Goal: Find specific page/section: Find specific page/section

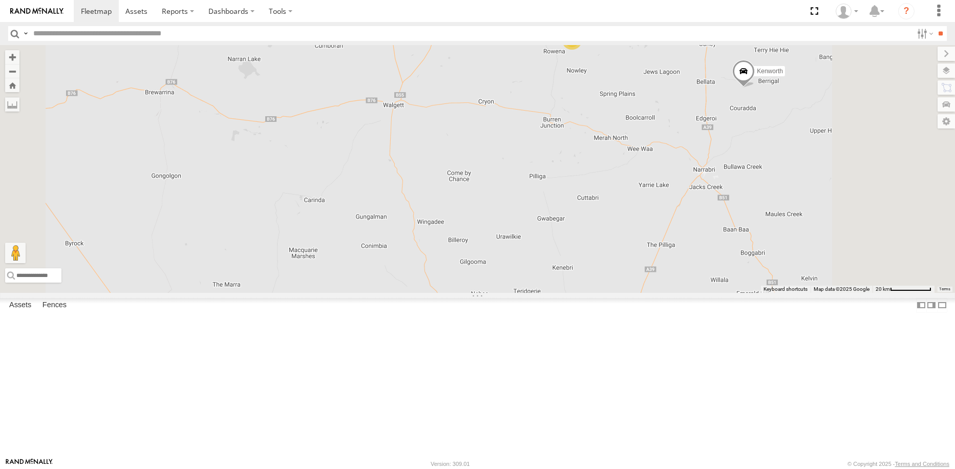
click at [582, 50] on div "2" at bounding box center [572, 39] width 20 height 20
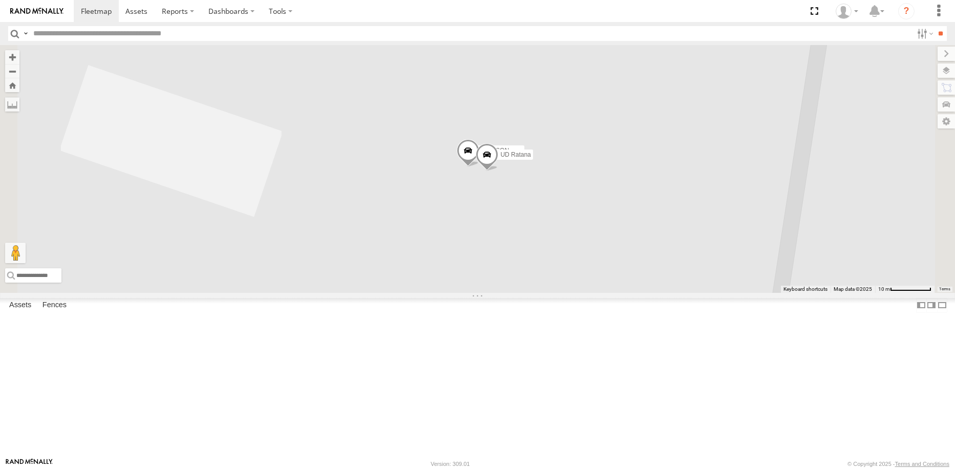
click at [479, 167] on span at bounding box center [468, 153] width 23 height 28
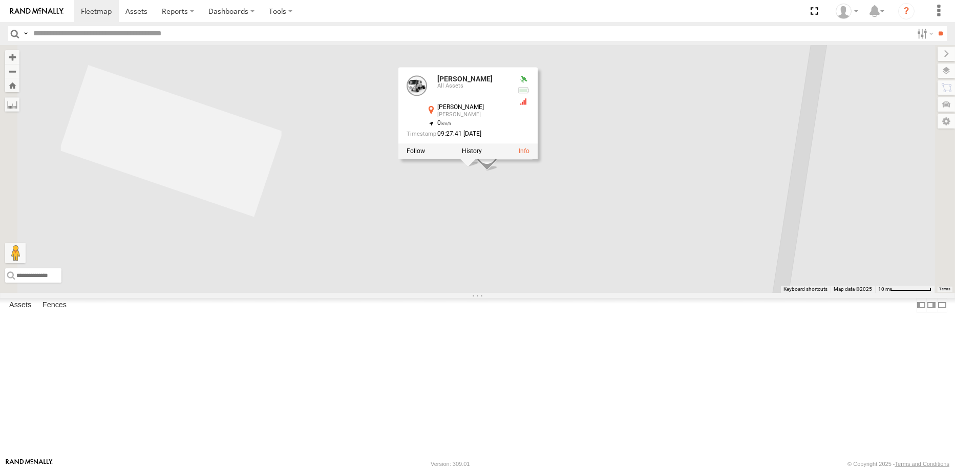
click at [590, 292] on div "Greedy UD Crew 2 (Cam) UD-[PERSON_NAME] [PERSON_NAME] UD [PERSON_NAME] All Asse…" at bounding box center [477, 168] width 955 height 247
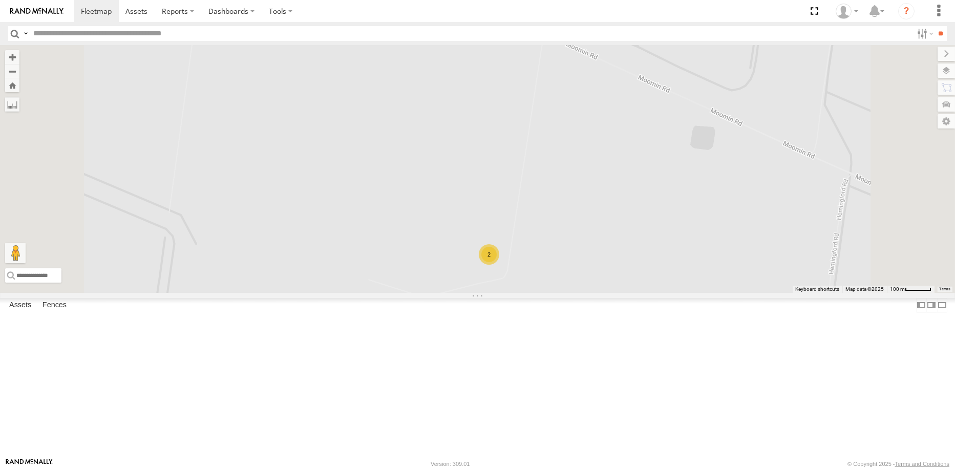
drag, startPoint x: 742, startPoint y: 261, endPoint x: 646, endPoint y: 336, distance: 122.5
click at [646, 292] on div "Greedy UD Crew 2 (Cam) UD-Auger Kenworth 2" at bounding box center [477, 168] width 955 height 247
drag, startPoint x: 675, startPoint y: 314, endPoint x: 631, endPoint y: 321, distance: 44.0
click at [631, 292] on div "Greedy UD Crew 2 (Cam) UD-[PERSON_NAME]" at bounding box center [477, 168] width 955 height 247
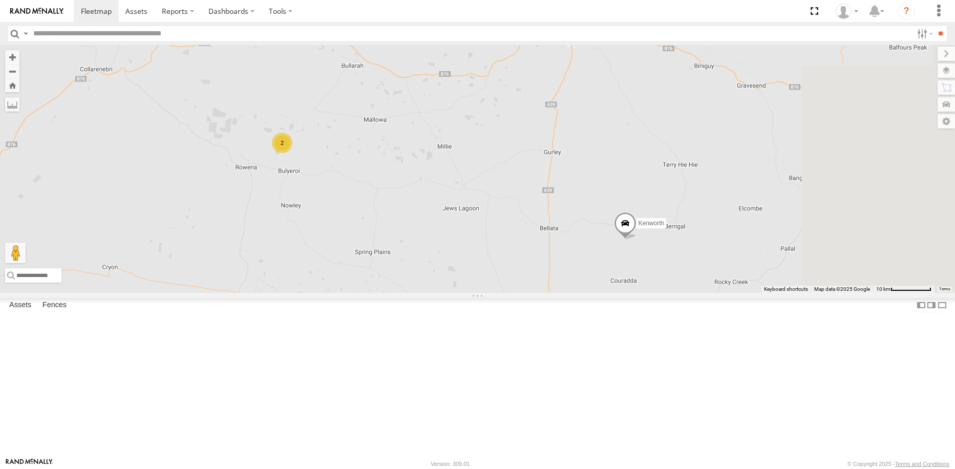
drag, startPoint x: 770, startPoint y: 363, endPoint x: 606, endPoint y: 266, distance: 190.3
click at [607, 266] on div "Greedy UD Crew 2 (Cam) UD-Auger Kenworth 2" at bounding box center [477, 168] width 955 height 247
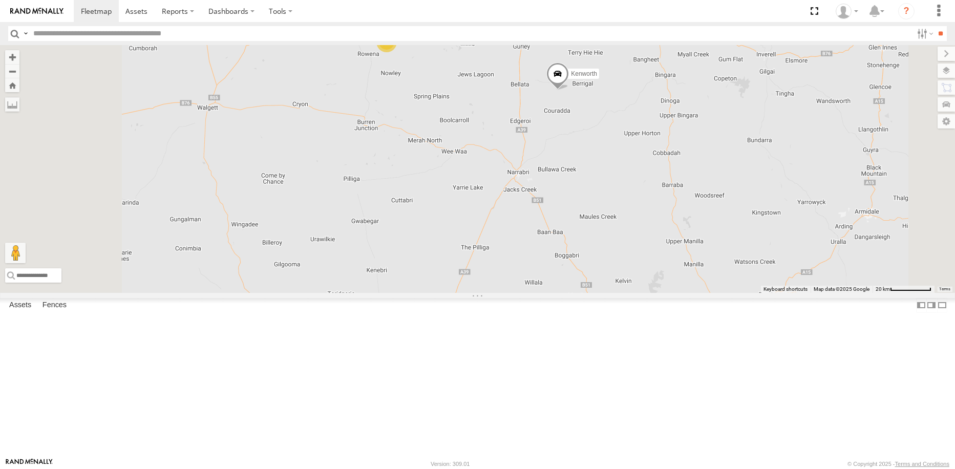
drag, startPoint x: 668, startPoint y: 457, endPoint x: 656, endPoint y: 440, distance: 20.6
click at [660, 292] on div "Greedy UD Crew 2 (Cam) UD-Auger Kenworth 2" at bounding box center [477, 168] width 955 height 247
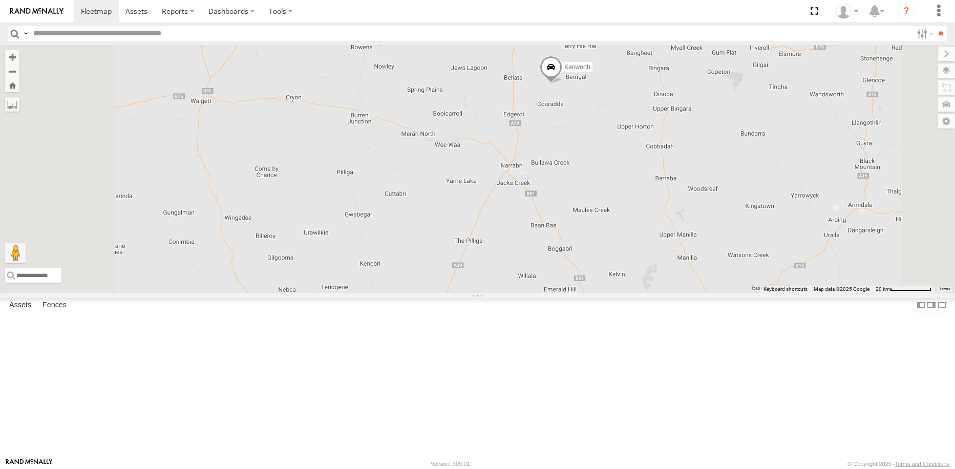
drag, startPoint x: 702, startPoint y: 318, endPoint x: 649, endPoint y: 344, distance: 58.9
click at [645, 292] on div "Greedy UD Crew 2 (Cam) UD-Auger Kenworth 2" at bounding box center [477, 168] width 955 height 247
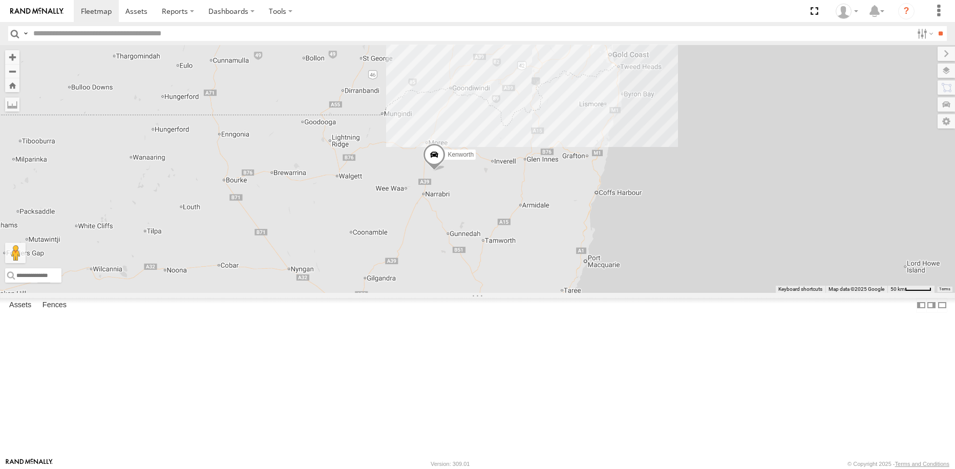
drag, startPoint x: 690, startPoint y: 304, endPoint x: 626, endPoint y: 273, distance: 70.8
click at [626, 273] on div "Greedy UD Crew 2 (Cam) UD-[PERSON_NAME]" at bounding box center [477, 168] width 955 height 247
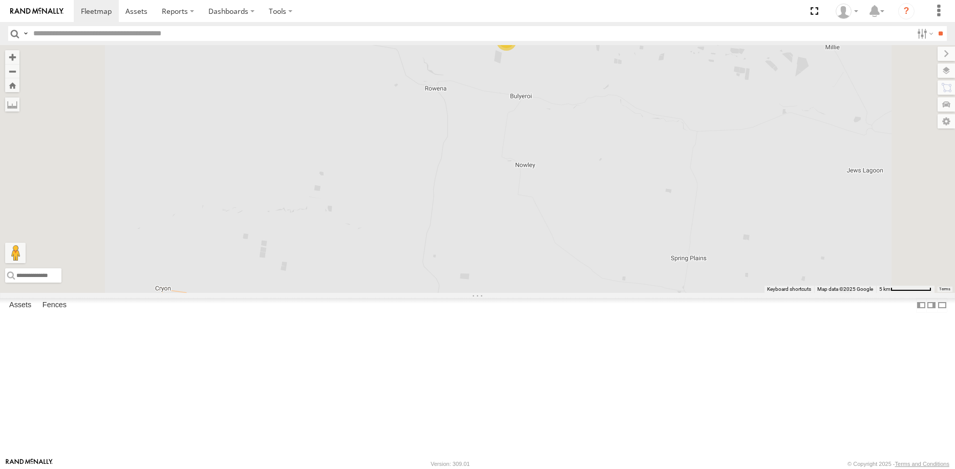
drag, startPoint x: 689, startPoint y: 178, endPoint x: 659, endPoint y: 262, distance: 88.4
click at [665, 263] on div "Greedy UD Crew 2 (Cam) UD-Auger Kenworth 2" at bounding box center [477, 168] width 955 height 247
drag, startPoint x: 725, startPoint y: 122, endPoint x: 650, endPoint y: 303, distance: 195.3
click at [650, 292] on div "Greedy UD Crew 2 (Cam) UD-[PERSON_NAME]" at bounding box center [477, 168] width 955 height 247
click at [541, 127] on div "2" at bounding box center [530, 117] width 20 height 20
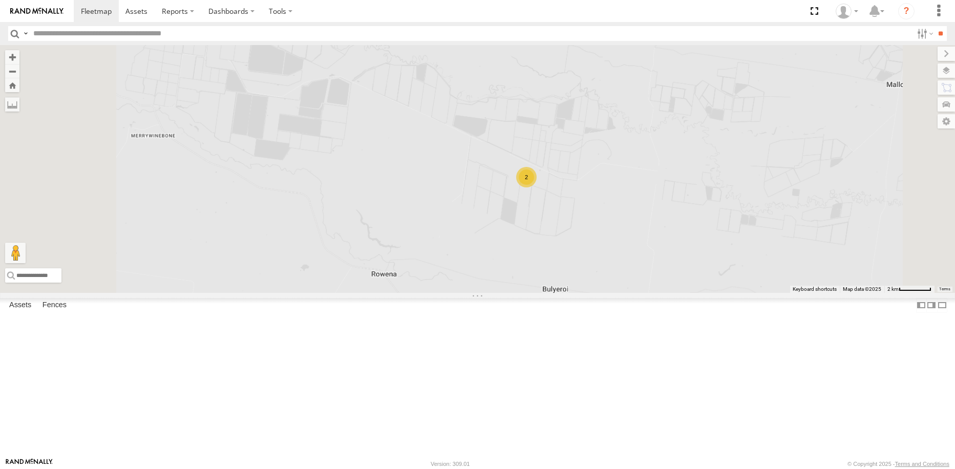
drag, startPoint x: 718, startPoint y: 315, endPoint x: 708, endPoint y: 294, distance: 23.6
click at [708, 292] on div "Greedy UD Crew 2 (Cam) UD-Auger Kenworth 2" at bounding box center [477, 168] width 955 height 247
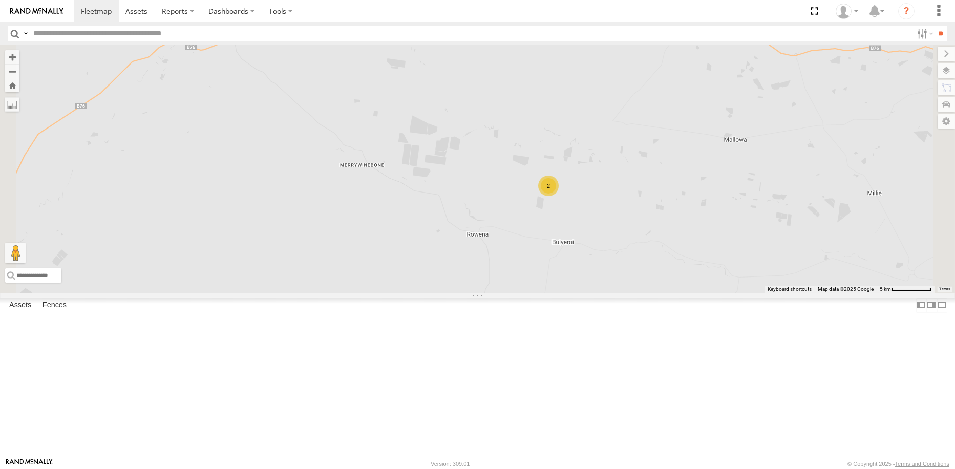
drag, startPoint x: 711, startPoint y: 301, endPoint x: 663, endPoint y: 254, distance: 67.4
click at [663, 254] on div "Greedy UD Crew 2 (Cam) UD-Auger Kenworth 2" at bounding box center [477, 168] width 955 height 247
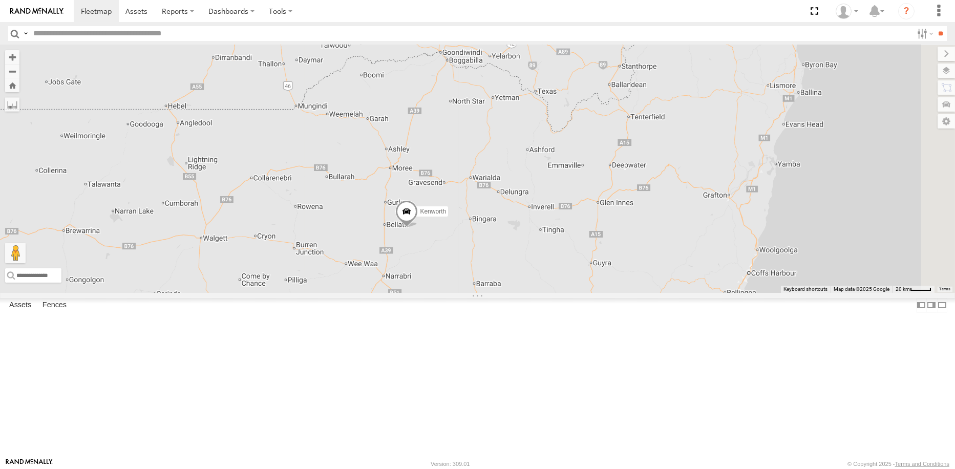
drag, startPoint x: 820, startPoint y: 382, endPoint x: 549, endPoint y: 348, distance: 272.9
click at [548, 292] on div "Greedy UD Crew 2 (Cam) UD-[PERSON_NAME]" at bounding box center [477, 168] width 955 height 247
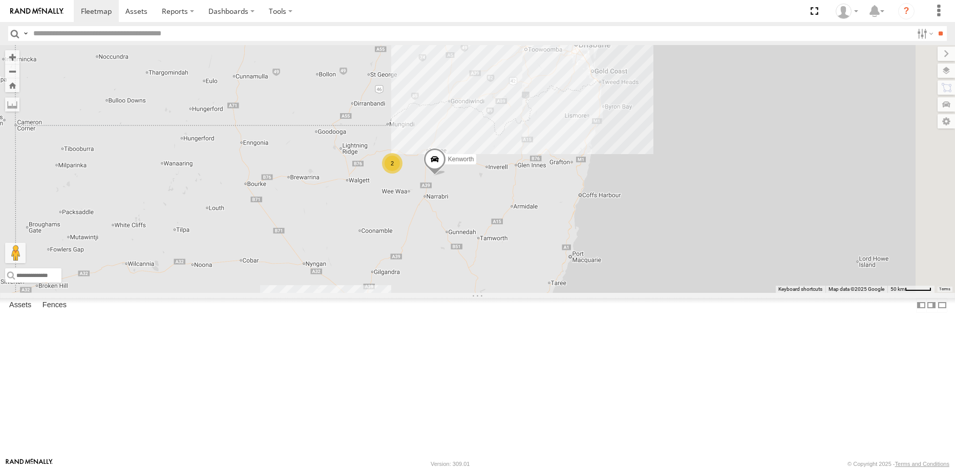
drag, startPoint x: 554, startPoint y: 356, endPoint x: 557, endPoint y: 291, distance: 65.1
click at [557, 291] on div "Greedy UD Crew 2 (Cam) UD-Auger Kenworth 2" at bounding box center [477, 168] width 955 height 247
click at [445, 176] on span at bounding box center [434, 162] width 23 height 28
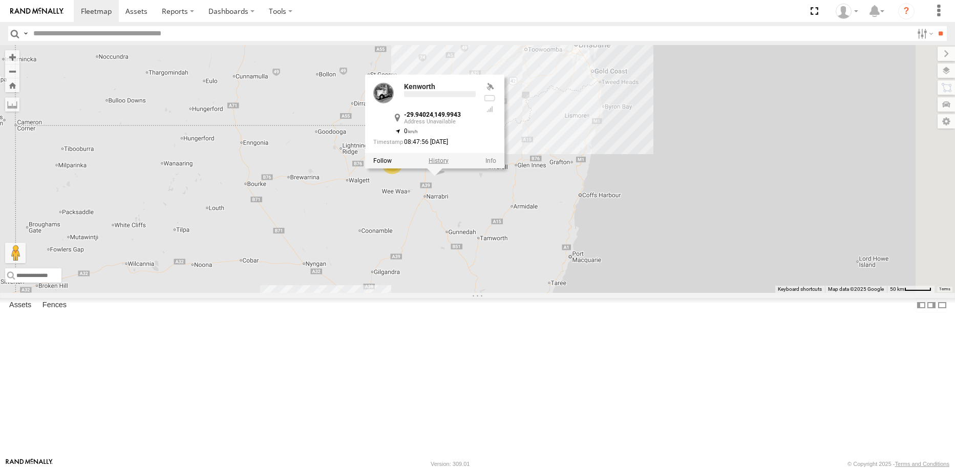
click at [448, 164] on label at bounding box center [438, 160] width 20 height 7
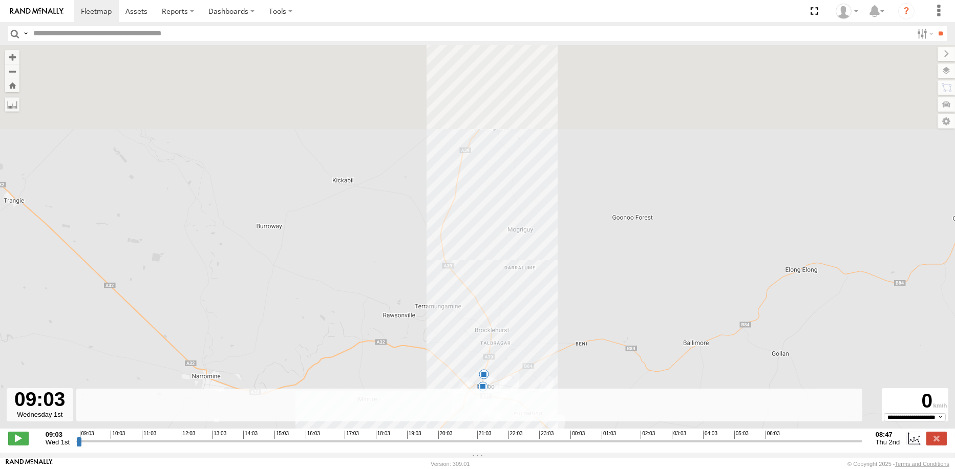
drag, startPoint x: 544, startPoint y: 253, endPoint x: 542, endPoint y: 276, distance: 23.6
click at [542, 276] on div "Kenworth 12:08 Wed 14:03 Wed 15:48 Wed 19:05 Wed 19:24 Wed" at bounding box center [477, 242] width 955 height 394
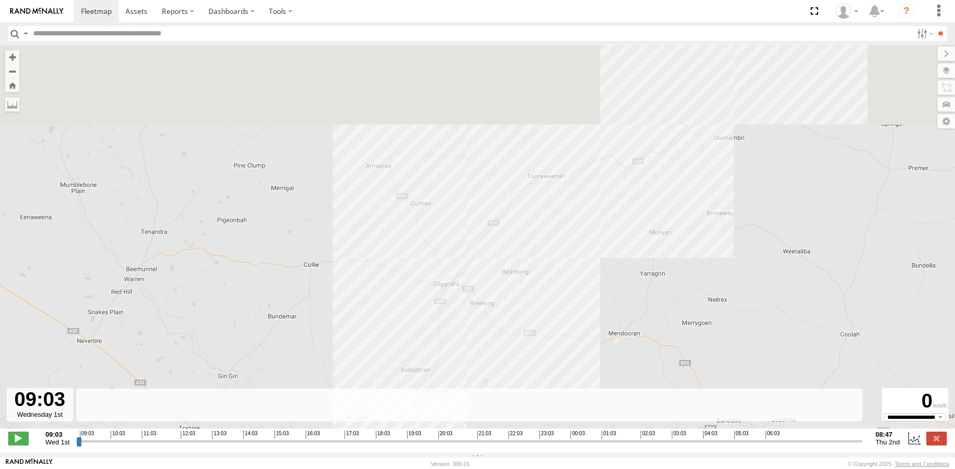
drag, startPoint x: 589, startPoint y: 147, endPoint x: 506, endPoint y: 349, distance: 218.1
click at [506, 349] on div "Kenworth 12:08 Wed 14:03 Wed 15:48 Wed 19:05 Wed 19:24 Wed" at bounding box center [477, 242] width 955 height 394
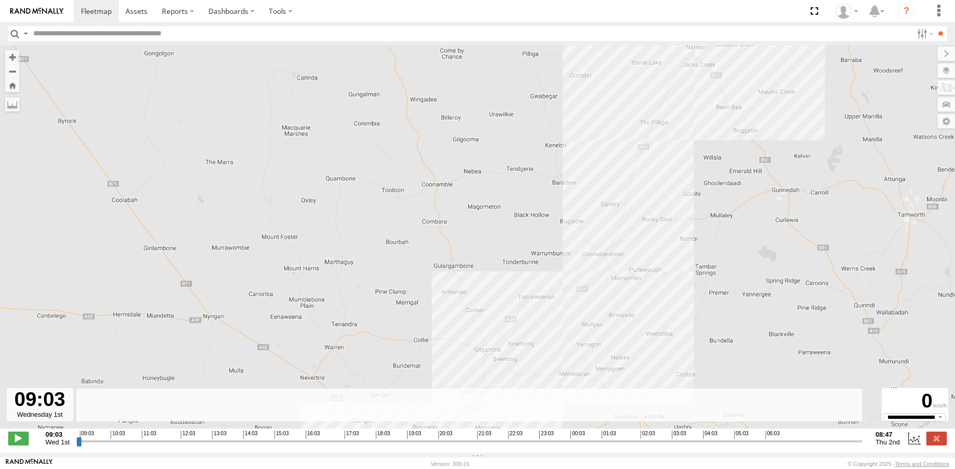
drag, startPoint x: 713, startPoint y: 210, endPoint x: 650, endPoint y: 303, distance: 112.3
click at [650, 303] on div "Kenworth 12:08 Wed 14:03 Wed 15:48 Wed 19:05 Wed 19:24 Wed" at bounding box center [477, 242] width 955 height 394
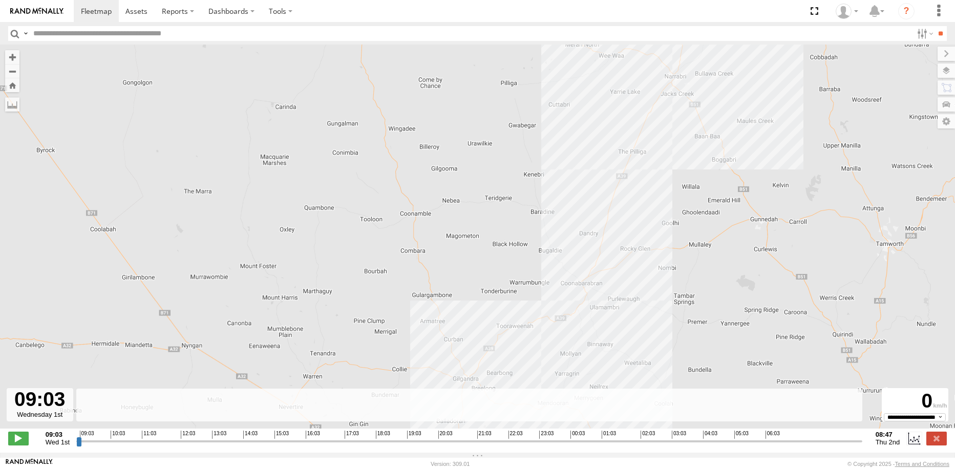
drag, startPoint x: 678, startPoint y: 226, endPoint x: 607, endPoint y: 359, distance: 150.5
click at [594, 410] on div "← Move left → Move right ↑ Move up ↓ Move down + Zoom in - Zoom out Home Jump l…" at bounding box center [477, 249] width 955 height 408
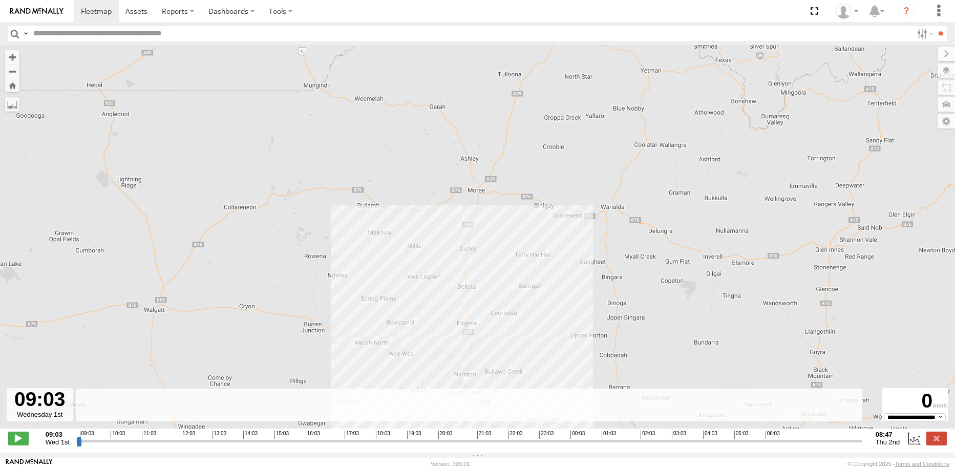
drag, startPoint x: 618, startPoint y: 323, endPoint x: 635, endPoint y: 134, distance: 189.7
click at [635, 135] on div "Kenworth 12:08 Wed 14:03 Wed 15:48 Wed 19:05 Wed 19:24 Wed" at bounding box center [477, 242] width 955 height 394
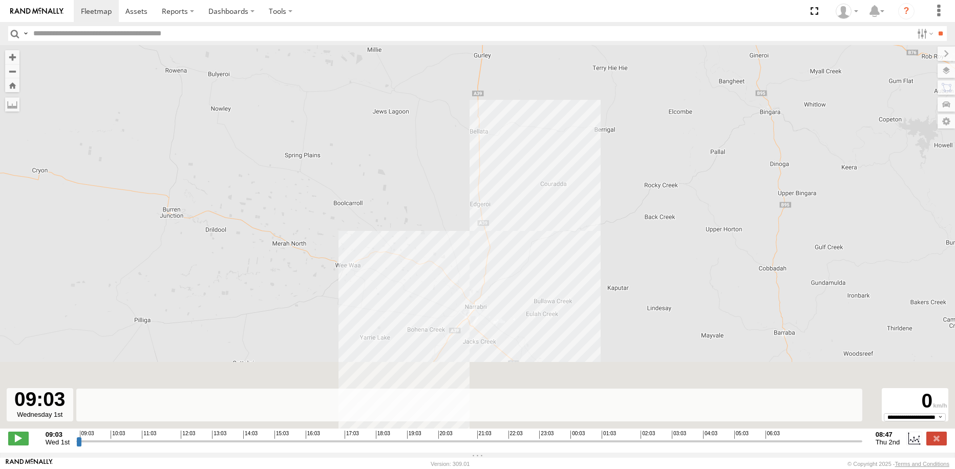
drag, startPoint x: 504, startPoint y: 316, endPoint x: 521, endPoint y: 213, distance: 103.8
click at [531, 194] on div "Kenworth 12:08 Wed 14:03 Wed 15:48 Wed 19:05 Wed 19:24 Wed" at bounding box center [477, 242] width 955 height 394
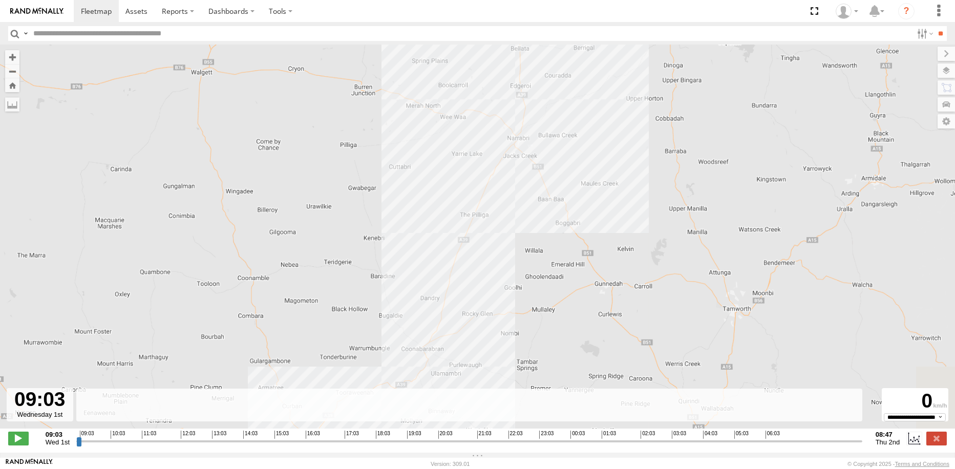
drag, startPoint x: 516, startPoint y: 271, endPoint x: 532, endPoint y: 181, distance: 91.6
click at [531, 184] on div "Kenworth 12:08 Wed 14:03 Wed 15:48 Wed 19:05 Wed 19:24 Wed" at bounding box center [477, 242] width 955 height 394
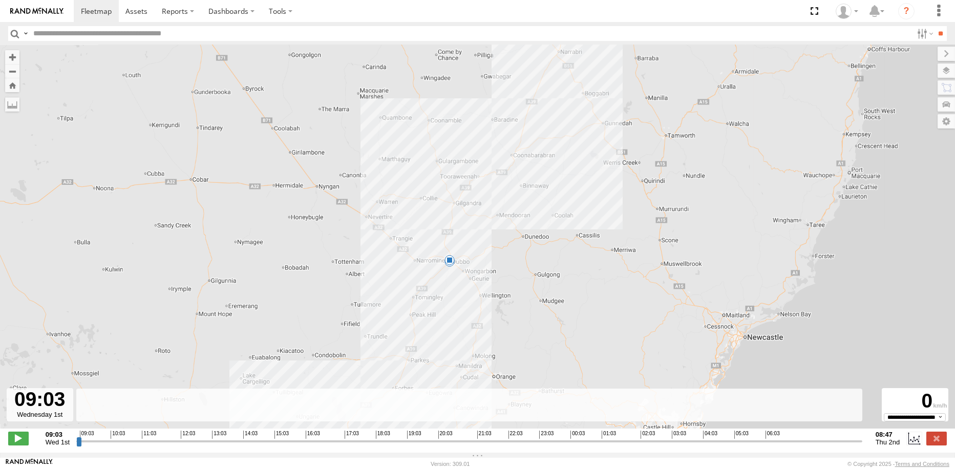
drag, startPoint x: 495, startPoint y: 286, endPoint x: 521, endPoint y: 217, distance: 73.6
click at [521, 217] on div "Kenworth 12:08 Wed 14:03 Wed 15:48 Wed 19:05 Wed 19:24 Wed" at bounding box center [477, 242] width 955 height 394
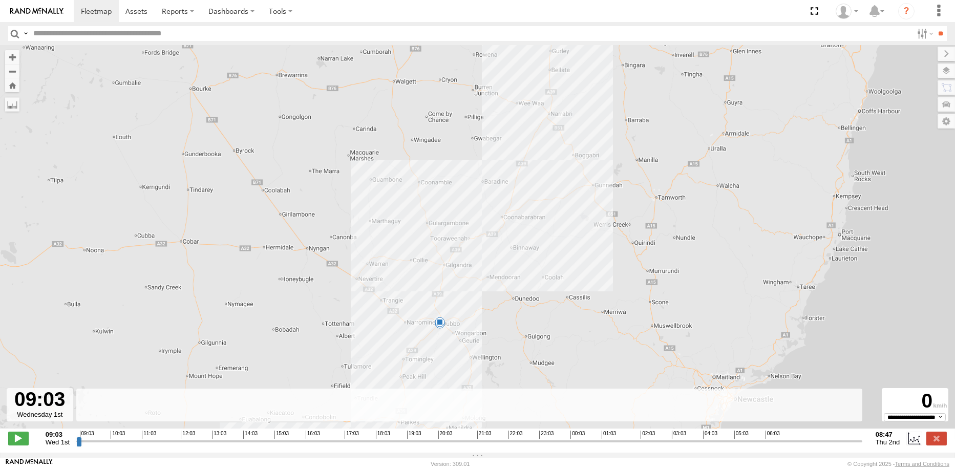
drag, startPoint x: 574, startPoint y: 164, endPoint x: 564, endPoint y: 222, distance: 58.8
click at [564, 231] on div "Kenworth 12:08 Wed 14:03 Wed 15:48 Wed 19:05 Wed 19:24 Wed" at bounding box center [477, 242] width 955 height 394
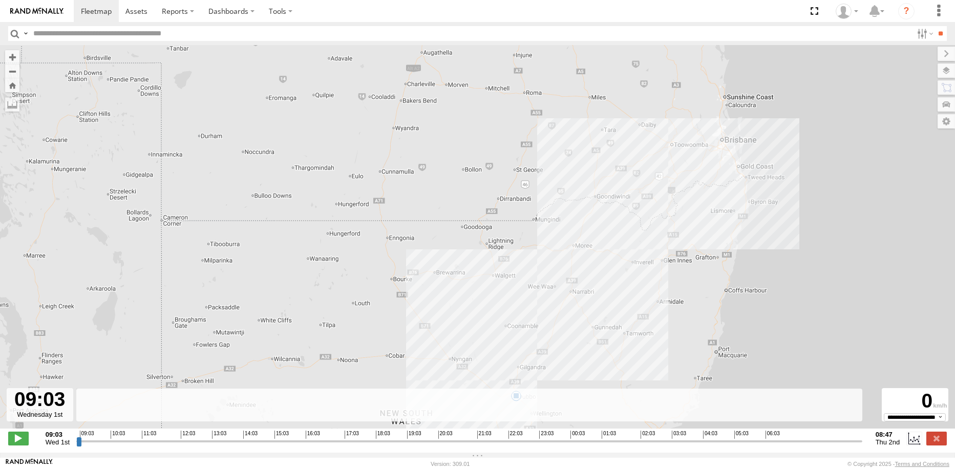
drag, startPoint x: 328, startPoint y: 126, endPoint x: 343, endPoint y: 260, distance: 135.0
click at [343, 260] on div "Kenworth 12:08 Wed 14:03 Wed 15:48 Wed 19:05 Wed 19:24 Wed" at bounding box center [477, 242] width 955 height 394
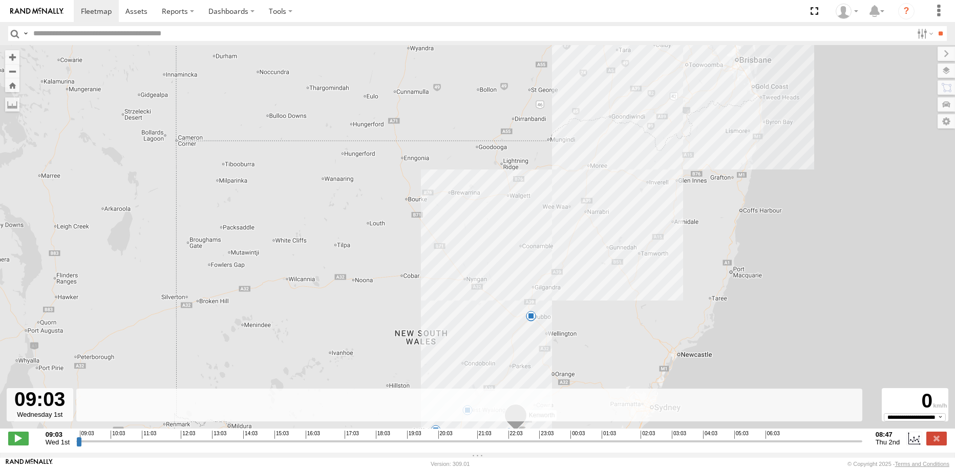
drag, startPoint x: 675, startPoint y: 348, endPoint x: 684, endPoint y: 253, distance: 95.1
click at [690, 257] on div "Kenworth 12:08 Wed 14:03 Wed 15:48 Wed 19:05 Wed 19:24 Wed" at bounding box center [477, 242] width 955 height 394
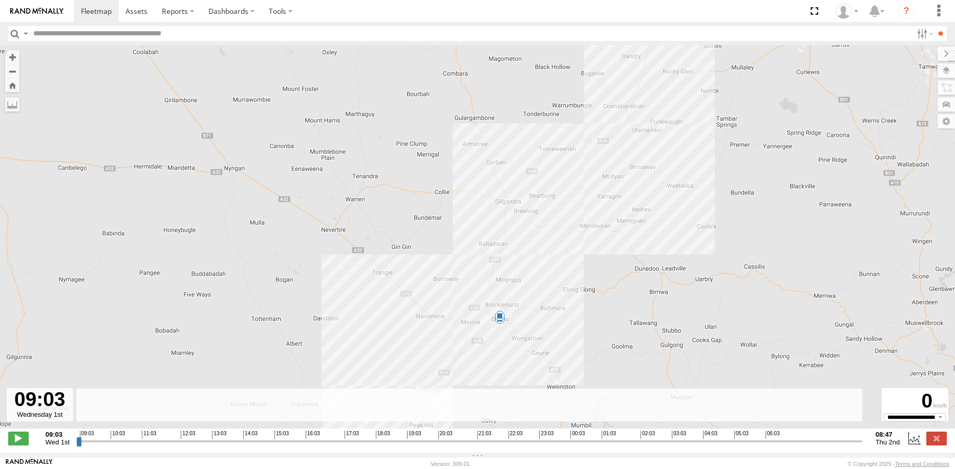
drag, startPoint x: 572, startPoint y: 134, endPoint x: 529, endPoint y: 228, distance: 103.8
click at [529, 228] on div "Kenworth 12:08 Wed 14:03 Wed 15:48 Wed 19:05 Wed 19:24 Wed" at bounding box center [477, 242] width 955 height 394
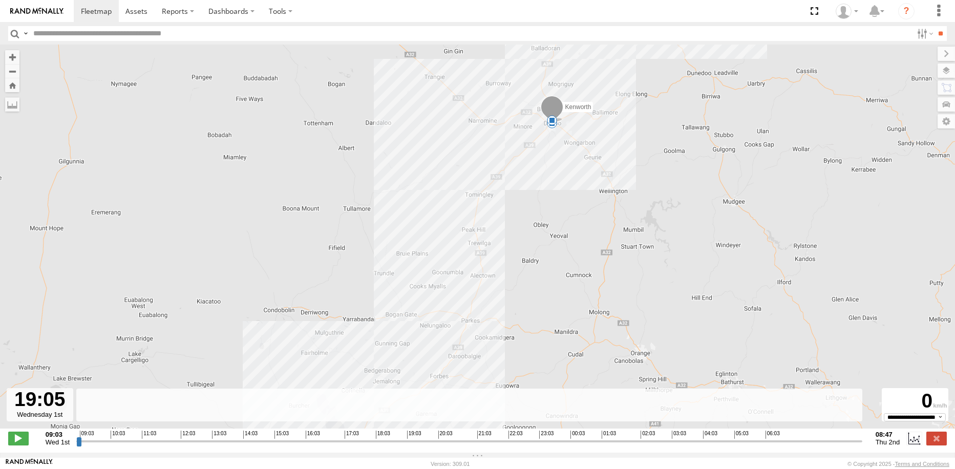
drag, startPoint x: 78, startPoint y: 445, endPoint x: 408, endPoint y: 437, distance: 329.8
click at [408, 437] on input "range" at bounding box center [469, 441] width 786 height 10
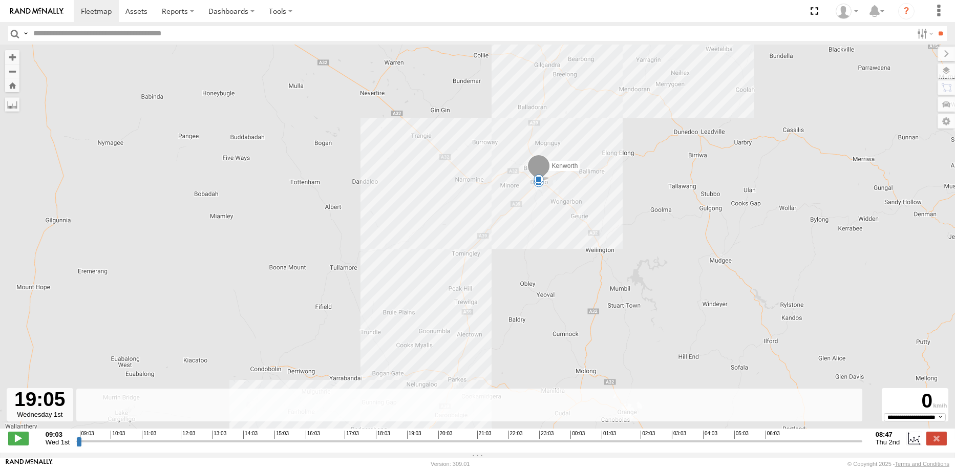
drag, startPoint x: 518, startPoint y: 300, endPoint x: 502, endPoint y: 365, distance: 67.4
click at [502, 365] on div "Kenworth 12:08 Wed 14:03 Wed 15:48 Wed 19:05 Wed 19:24 Wed" at bounding box center [477, 242] width 955 height 394
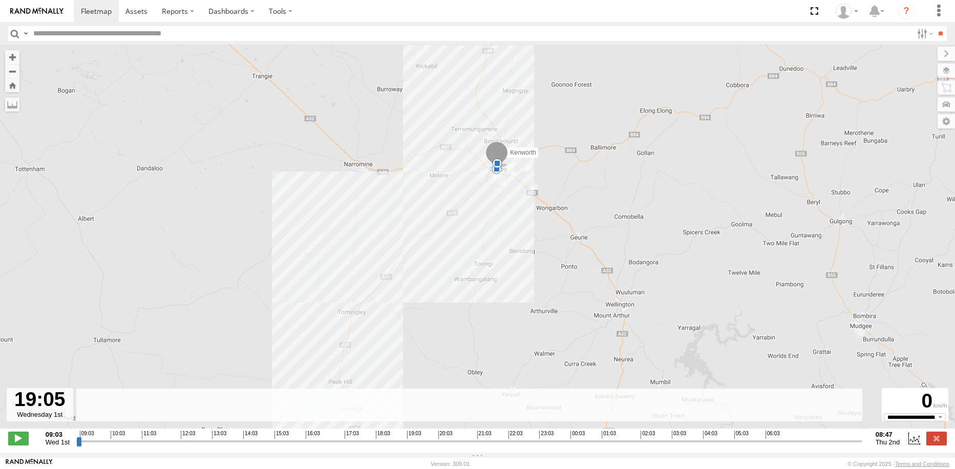
drag, startPoint x: 544, startPoint y: 177, endPoint x: 516, endPoint y: 247, distance: 75.6
click at [516, 247] on div "Kenworth 12:08 Wed 14:03 Wed 15:48 Wed 19:05 Wed 19:24 Wed" at bounding box center [477, 242] width 955 height 394
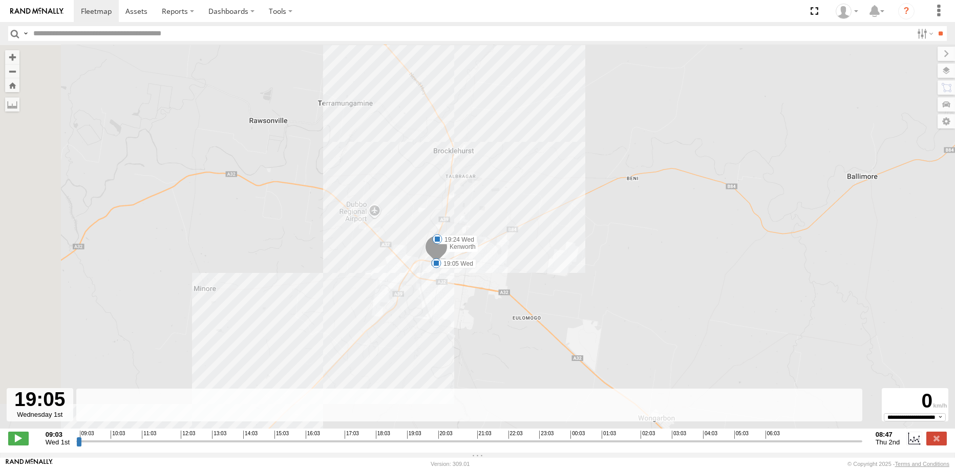
drag, startPoint x: 449, startPoint y: 319, endPoint x: 540, endPoint y: 294, distance: 94.0
click at [540, 294] on div "Kenworth 12:08 Wed 14:03 Wed 15:48 Wed 19:05 Wed 19:24 Wed" at bounding box center [477, 242] width 955 height 394
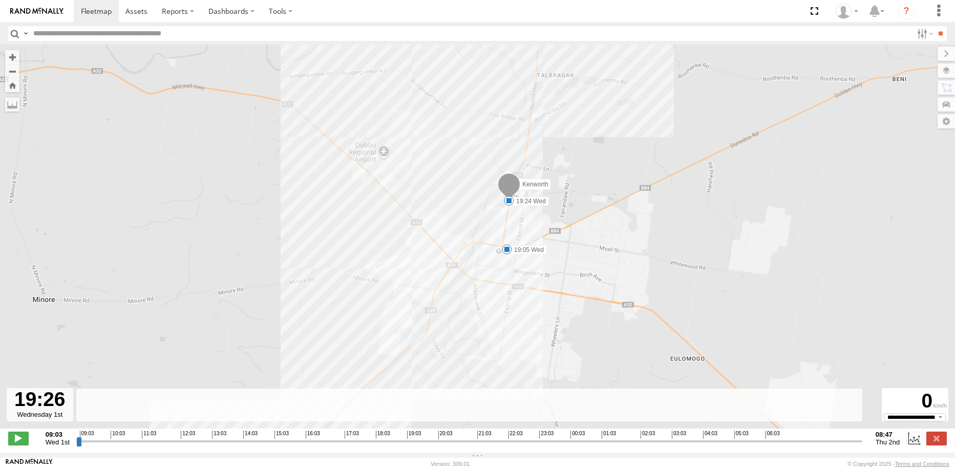
drag, startPoint x: 408, startPoint y: 450, endPoint x: 420, endPoint y: 446, distance: 12.3
click at [420, 446] on input "range" at bounding box center [469, 441] width 786 height 10
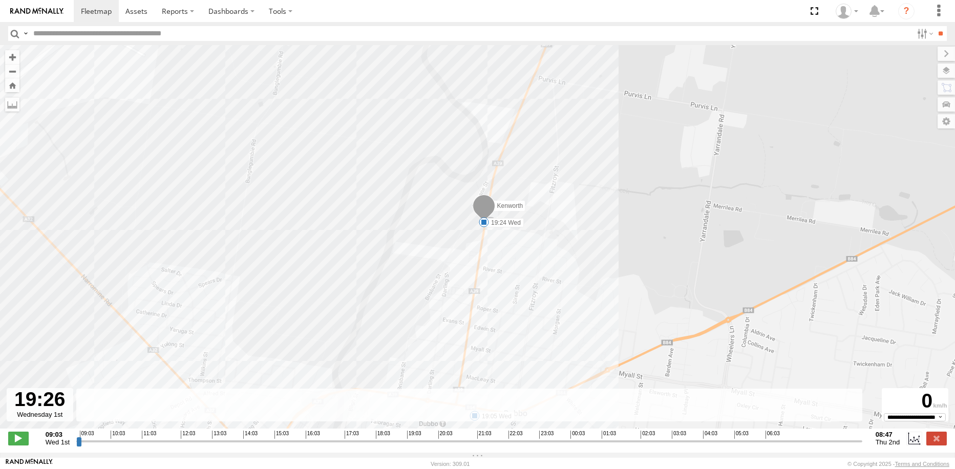
drag, startPoint x: 575, startPoint y: 272, endPoint x: 606, endPoint y: 247, distance: 39.7
click at [606, 247] on div "Kenworth 12:08 Wed 14:03 Wed 15:48 Wed 19:05 Wed 19:24 Wed" at bounding box center [477, 242] width 955 height 394
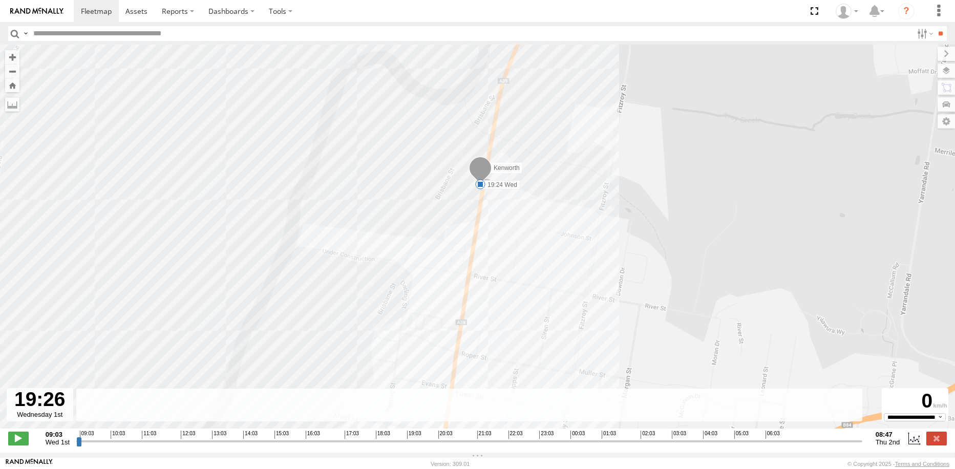
drag, startPoint x: 528, startPoint y: 202, endPoint x: 537, endPoint y: 213, distance: 13.9
click at [538, 210] on div "Kenworth 12:08 Wed 14:03 Wed 15:48 Wed 19:05 Wed 19:24 Wed" at bounding box center [477, 242] width 955 height 394
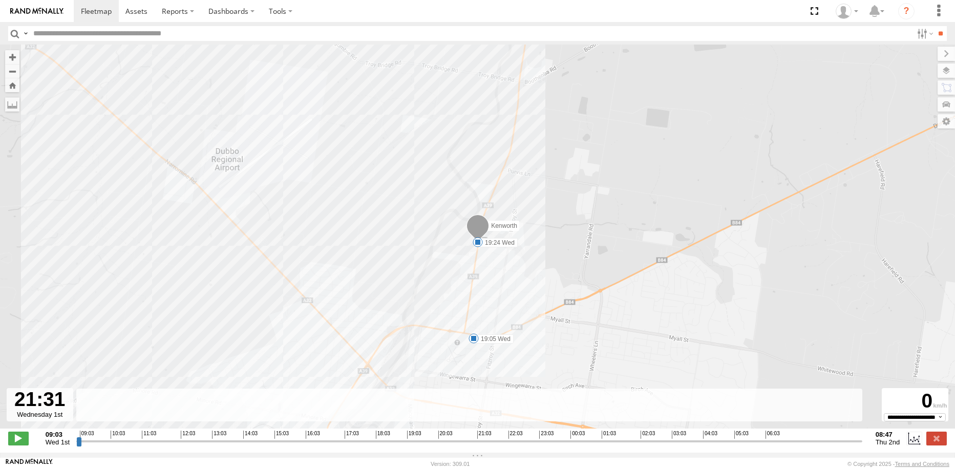
drag, startPoint x: 419, startPoint y: 445, endPoint x: 488, endPoint y: 459, distance: 69.9
type input "**********"
click at [488, 446] on input "range" at bounding box center [469, 441] width 786 height 10
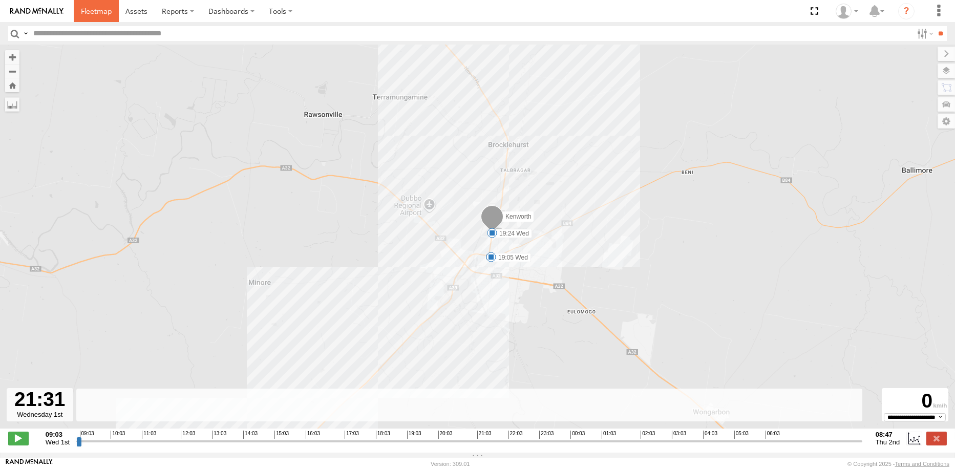
click at [89, 11] on span at bounding box center [96, 11] width 31 height 10
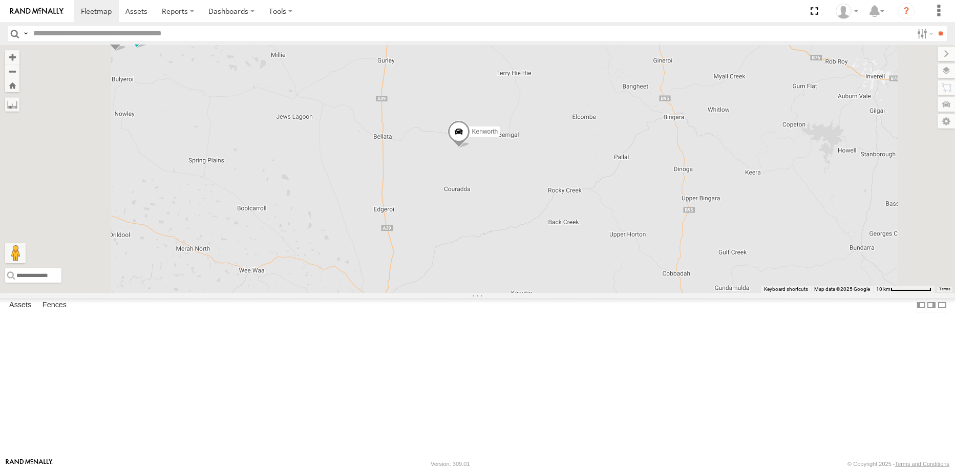
drag, startPoint x: 625, startPoint y: 211, endPoint x: 621, endPoint y: 245, distance: 34.0
click at [621, 245] on div "UD Crew 2 (Cam) UD-Auger Greedy Kenworth UD Ratana" at bounding box center [477, 168] width 955 height 247
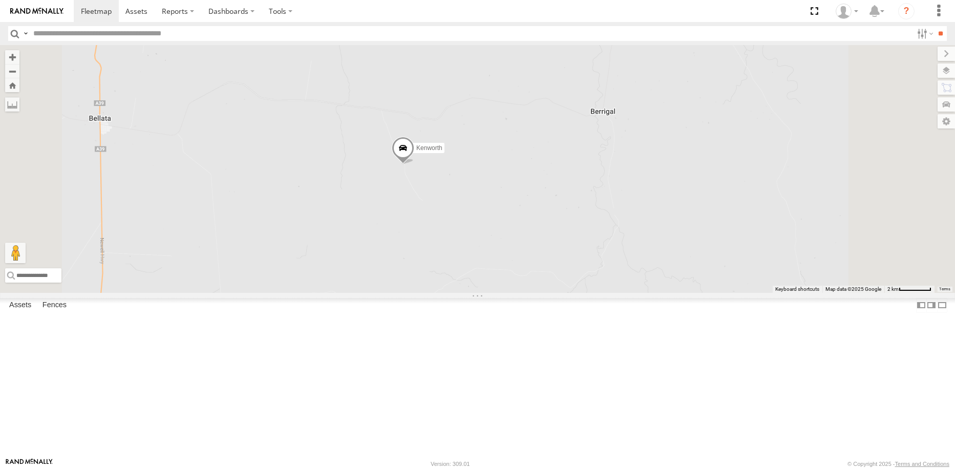
click at [414, 164] on span at bounding box center [403, 151] width 23 height 28
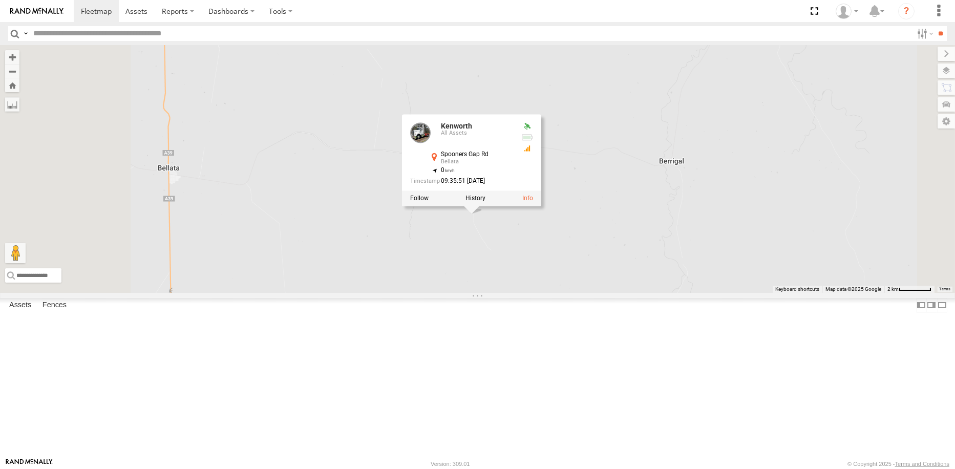
drag, startPoint x: 489, startPoint y: 287, endPoint x: 559, endPoint y: 339, distance: 86.6
click at [559, 292] on div "UD Crew 2 (Cam) UD-Auger Greedy Kenworth UD Ratana Kenworth All Assets Spooners…" at bounding box center [477, 168] width 955 height 247
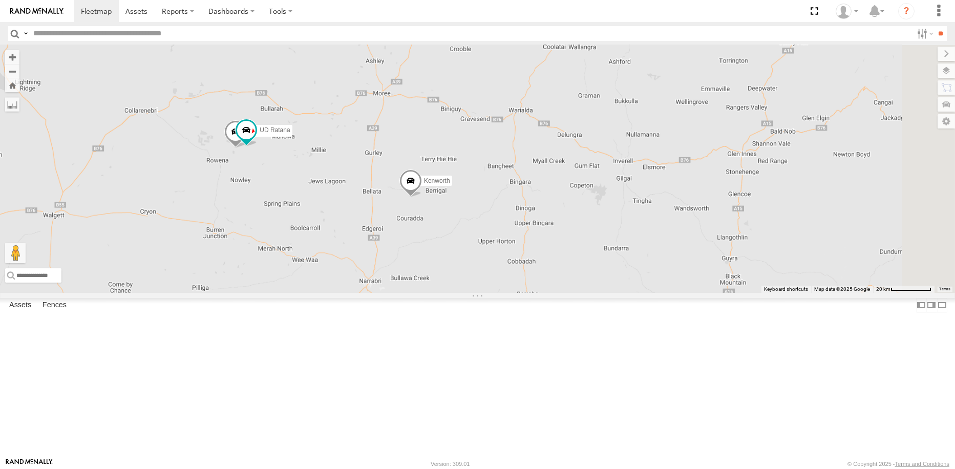
drag, startPoint x: 594, startPoint y: 229, endPoint x: 564, endPoint y: 226, distance: 30.9
click at [564, 226] on div "UD Crew 2 (Cam) UD-Auger Greedy Kenworth Russell Kerr UD Ratana" at bounding box center [477, 168] width 955 height 247
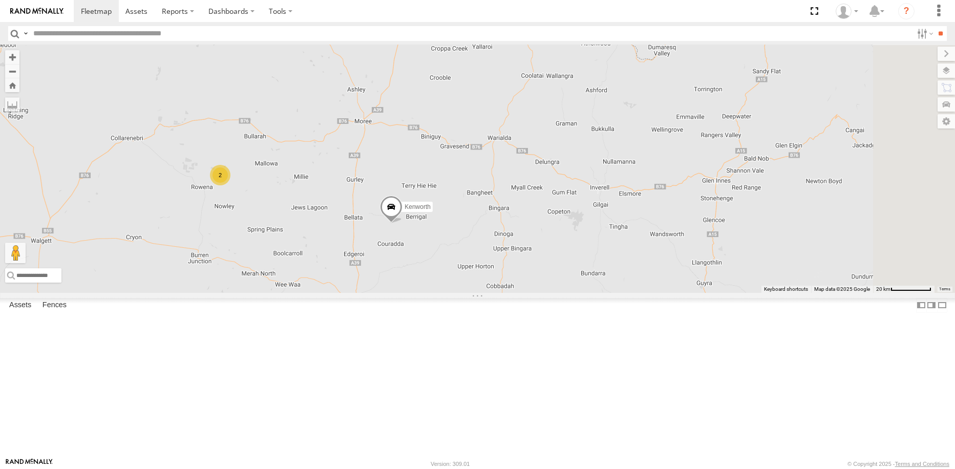
drag, startPoint x: 832, startPoint y: 217, endPoint x: 823, endPoint y: 228, distance: 14.2
click at [823, 228] on div "UD Crew 2 (Cam) UD-Auger Greedy Kenworth 2" at bounding box center [477, 168] width 955 height 247
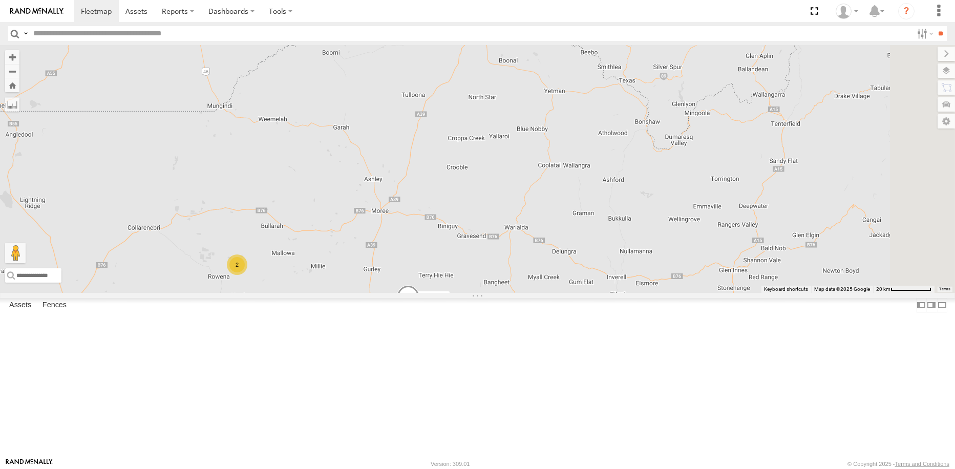
drag, startPoint x: 786, startPoint y: 279, endPoint x: 809, endPoint y: 410, distance: 133.6
click at [809, 292] on div "UD Crew 2 (Cam) UD-Auger Greedy Kenworth 2" at bounding box center [477, 168] width 955 height 247
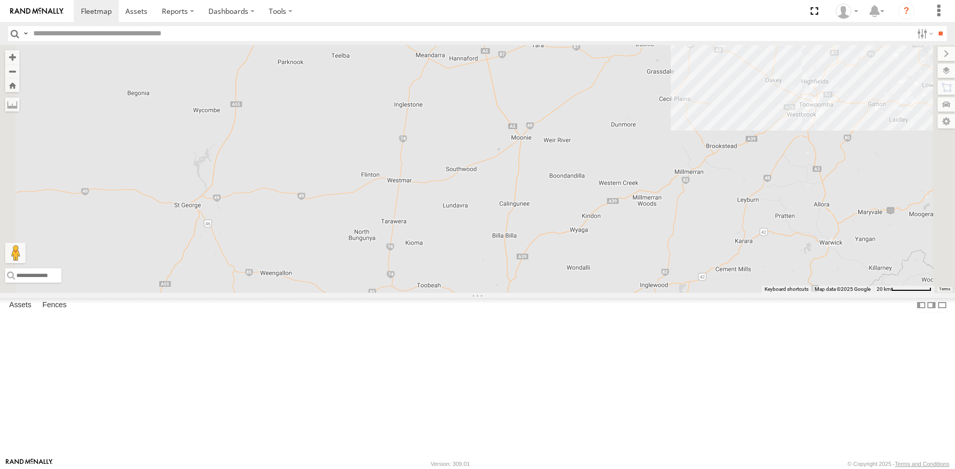
drag, startPoint x: 724, startPoint y: 239, endPoint x: 722, endPoint y: 269, distance: 29.8
click at [722, 269] on div "UD Crew 2 (Cam) UD-Auger Greedy Kenworth 2" at bounding box center [477, 168] width 955 height 247
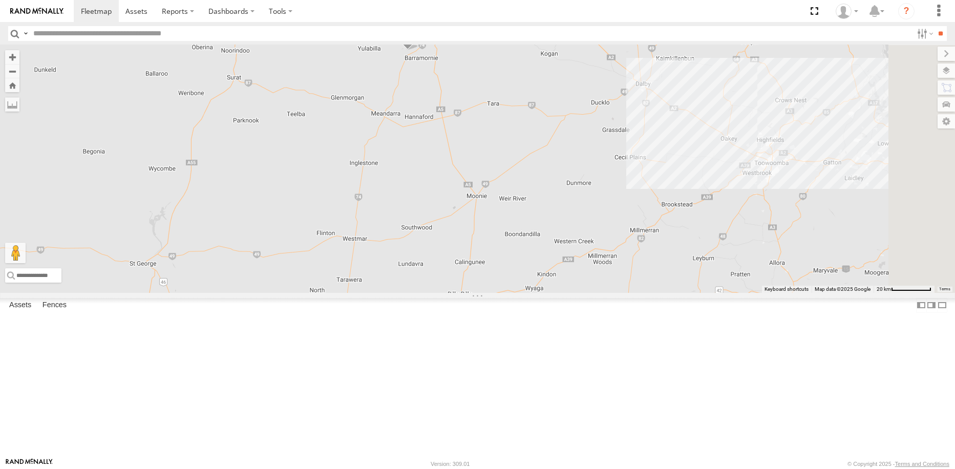
drag, startPoint x: 741, startPoint y: 221, endPoint x: 711, endPoint y: 257, distance: 46.8
click at [711, 257] on div "UD Crew 2 (Cam) UD-Auger Greedy Kenworth 2" at bounding box center [477, 168] width 955 height 247
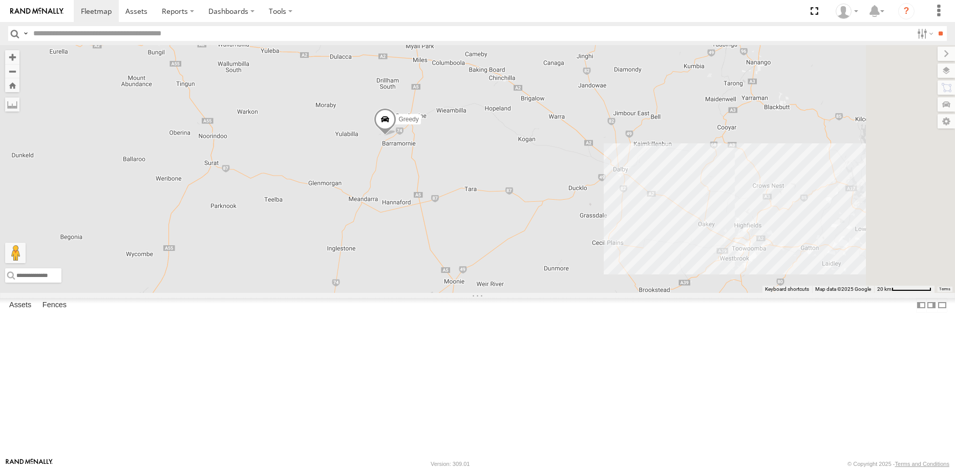
drag, startPoint x: 689, startPoint y: 173, endPoint x: 666, endPoint y: 263, distance: 93.0
click at [666, 263] on div "UD Crew 2 (Cam) UD-Auger Greedy Kenworth 2" at bounding box center [477, 168] width 955 height 247
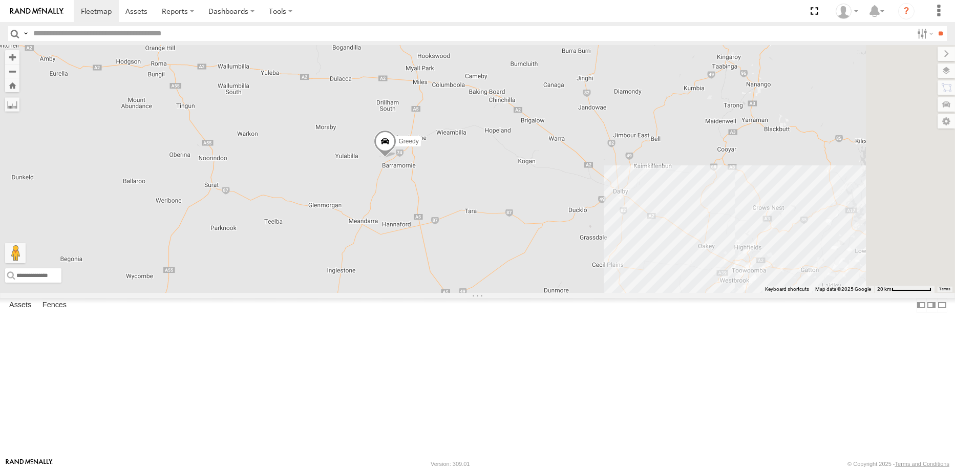
drag, startPoint x: 596, startPoint y: 196, endPoint x: 545, endPoint y: 350, distance: 162.4
click at [545, 292] on div "UD Crew 2 (Cam) UD-Auger Greedy Kenworth 2" at bounding box center [477, 168] width 955 height 247
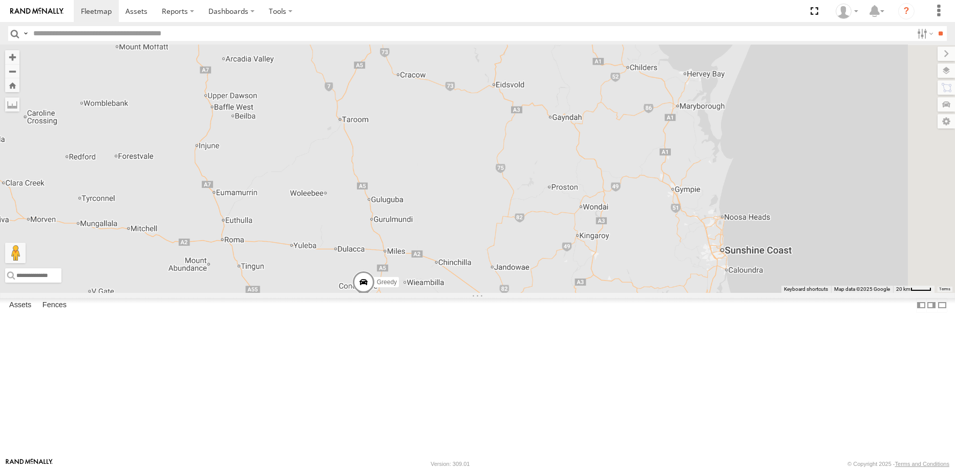
drag, startPoint x: 596, startPoint y: 290, endPoint x: 635, endPoint y: 204, distance: 94.4
click at [636, 197] on div "UD Crew 2 (Cam) UD-Auger Greedy Kenworth" at bounding box center [477, 168] width 955 height 247
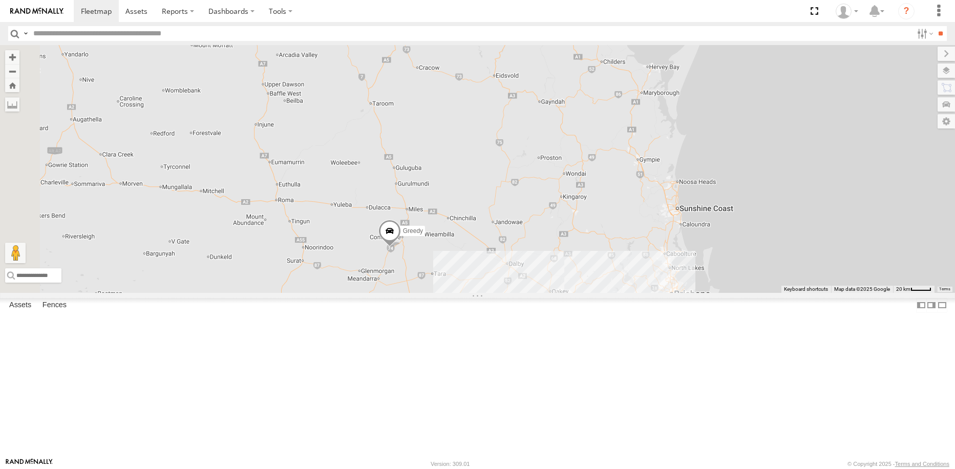
drag, startPoint x: 641, startPoint y: 288, endPoint x: 639, endPoint y: 273, distance: 15.5
click at [639, 273] on div "UD Crew 2 (Cam) UD-Auger Greedy Kenworth" at bounding box center [477, 168] width 955 height 247
